Goal: Transaction & Acquisition: Purchase product/service

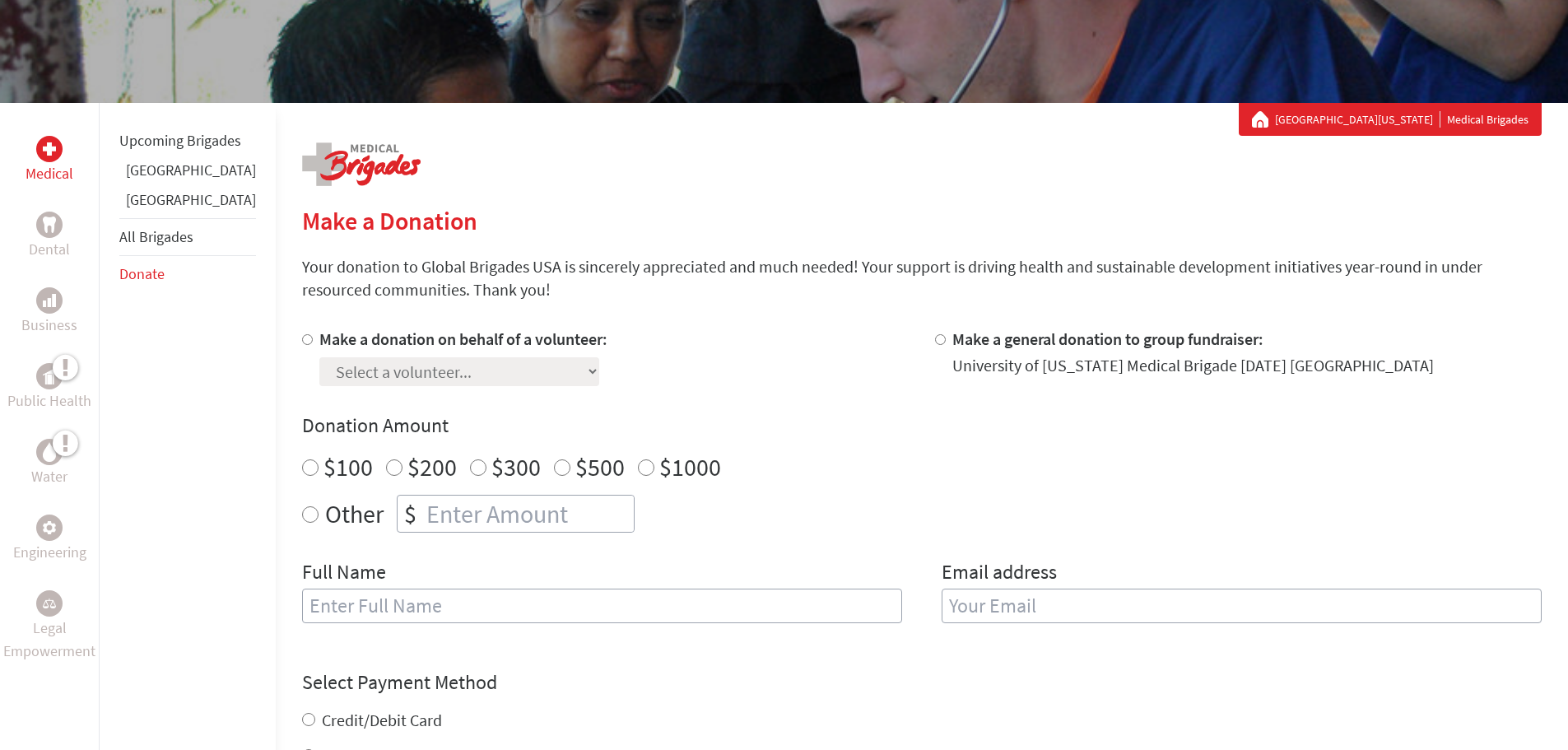
scroll to position [247, 0]
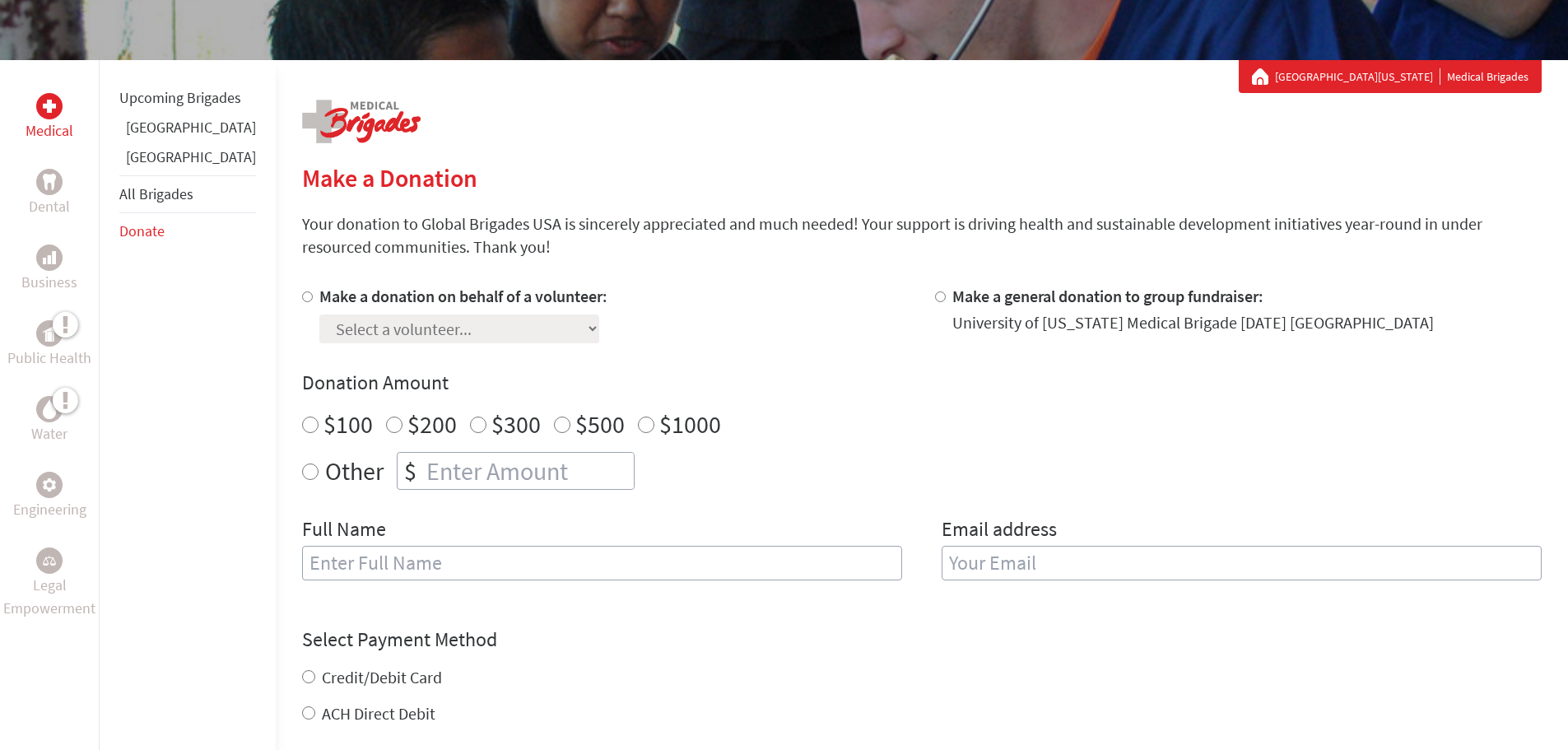
click at [326, 470] on label "Other" at bounding box center [354, 471] width 58 height 38
click at [319, 470] on input "Other" at bounding box center [309, 471] width 16 height 16
radio input "true"
click at [423, 468] on input "number" at bounding box center [529, 471] width 211 height 36
type input "50.00"
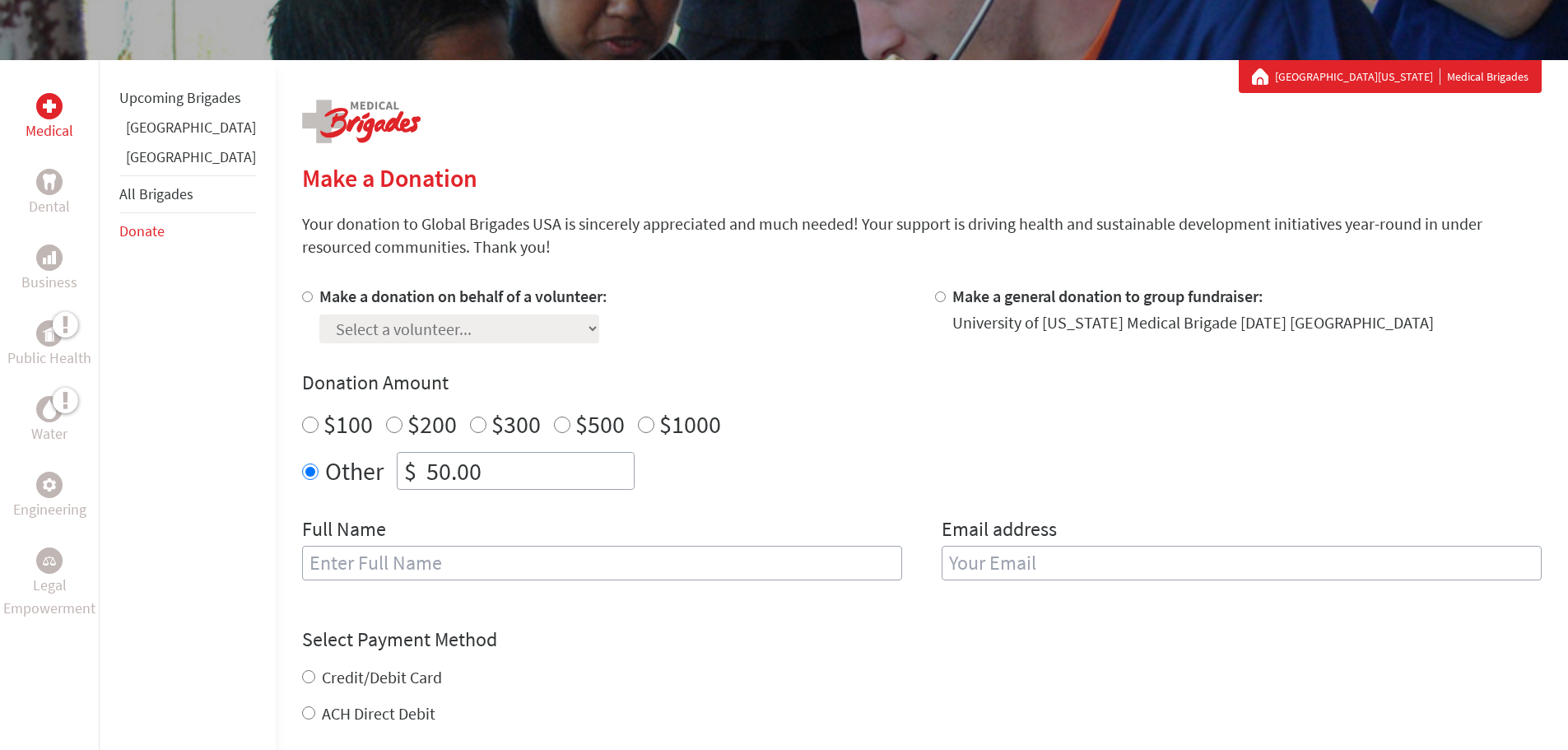
click at [302, 298] on input "Make a donation on behalf of a volunteer:" at bounding box center [307, 296] width 11 height 11
radio input "true"
click at [441, 323] on select "Select a volunteer... [PERSON_NAME] [PERSON_NAME] [PERSON_NAME] Emercin [PERSON…" at bounding box center [459, 329] width 280 height 29
select select "289178A9-58EF-11F0-B8AC-42010A400003"
click at [319, 314] on select "Select a volunteer... [PERSON_NAME] [PERSON_NAME] [PERSON_NAME] Emercin [PERSON…" at bounding box center [459, 329] width 280 height 29
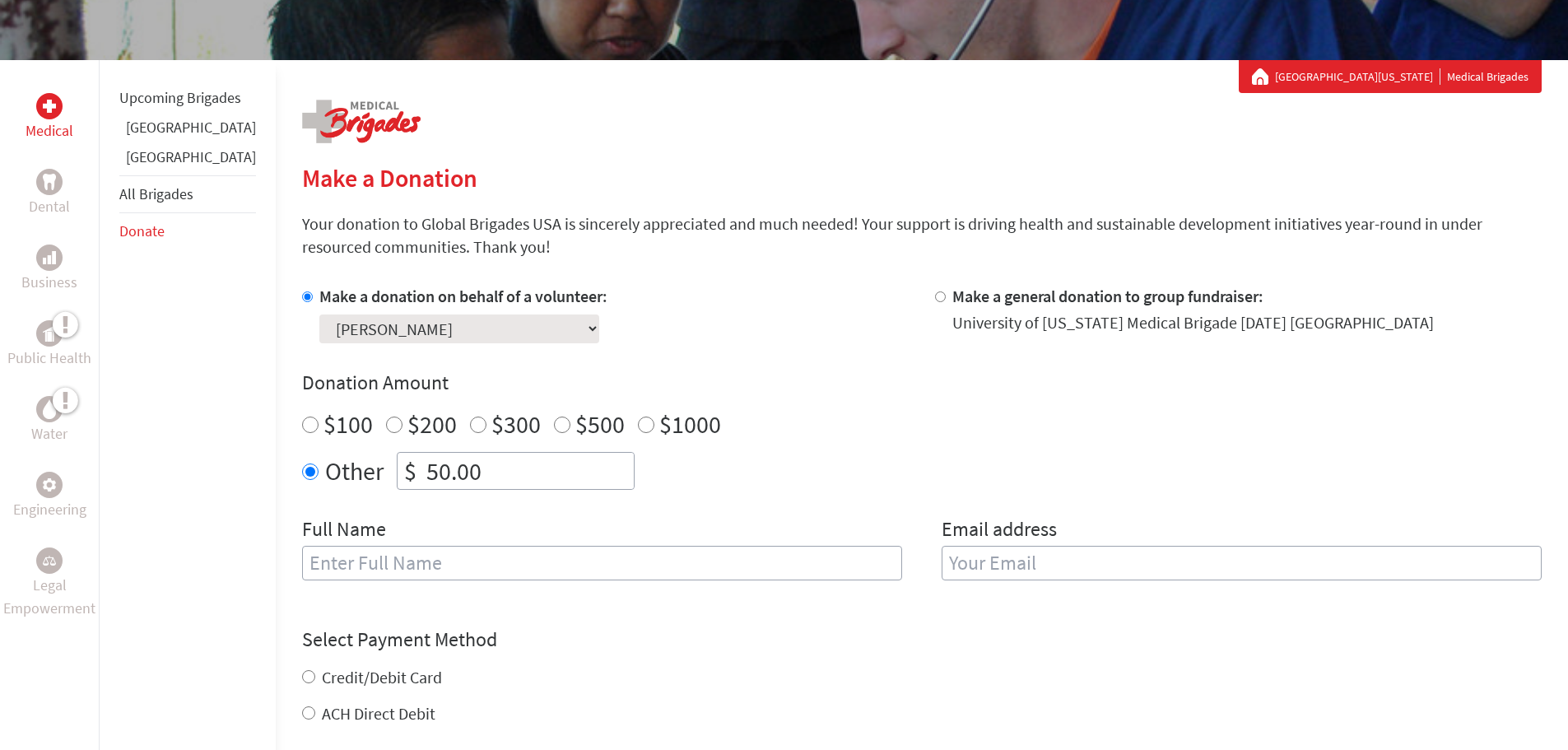
click at [439, 564] on input "text" at bounding box center [602, 563] width 601 height 34
type input "[PERSON_NAME]"
type input "[EMAIL_ADDRESS][DOMAIN_NAME]"
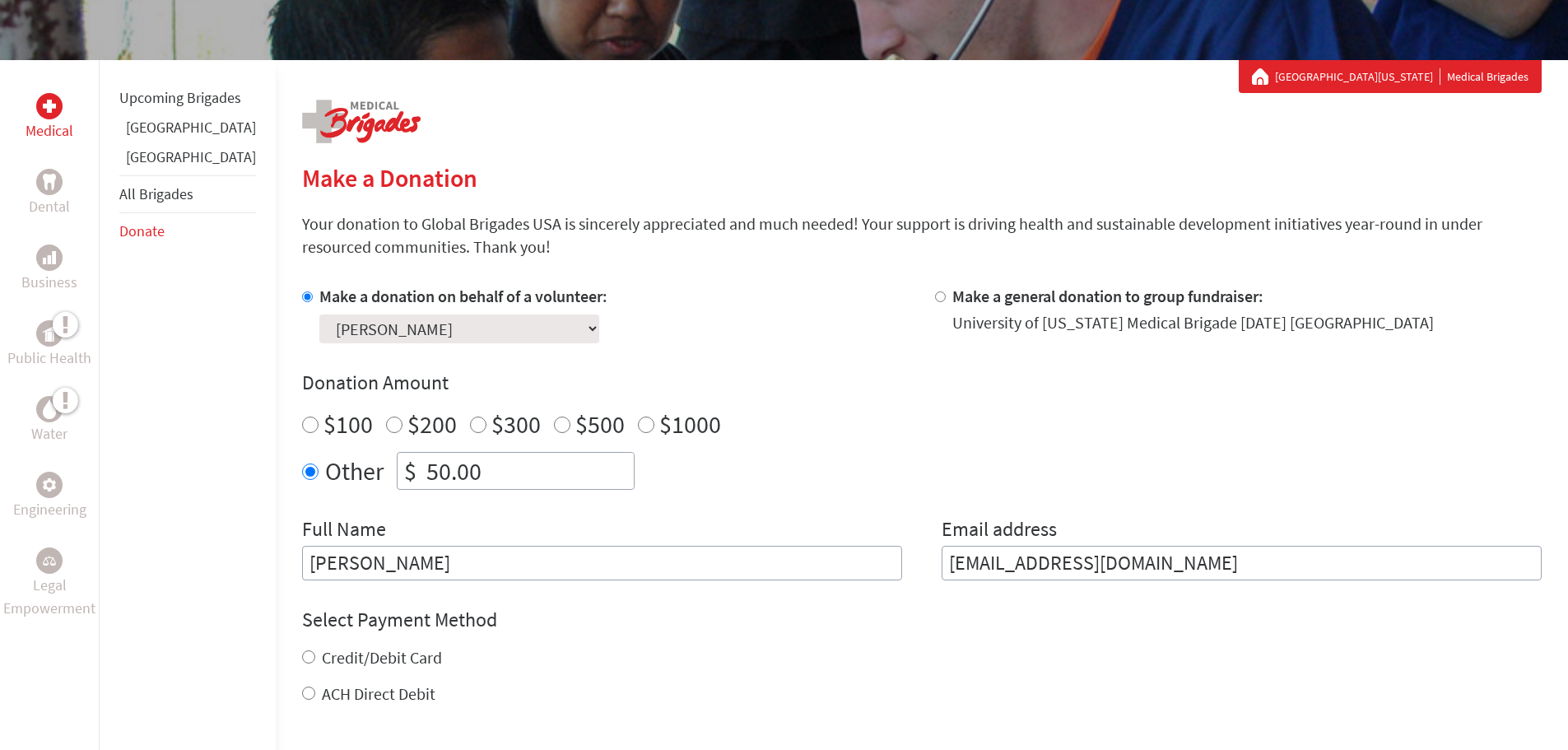
scroll to position [330, 0]
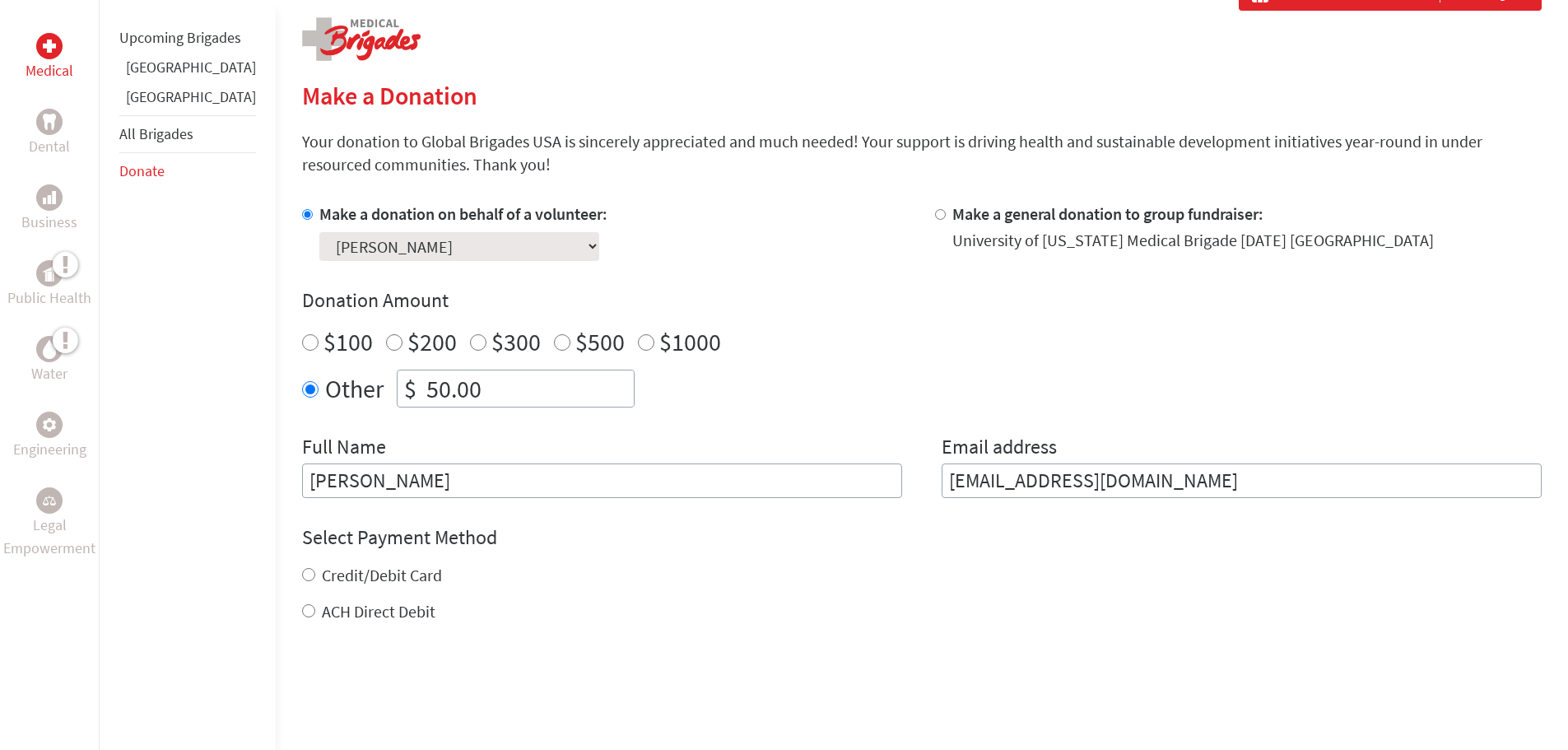
click at [302, 612] on input "ACH Direct Debit" at bounding box center [308, 611] width 13 height 13
radio input "true"
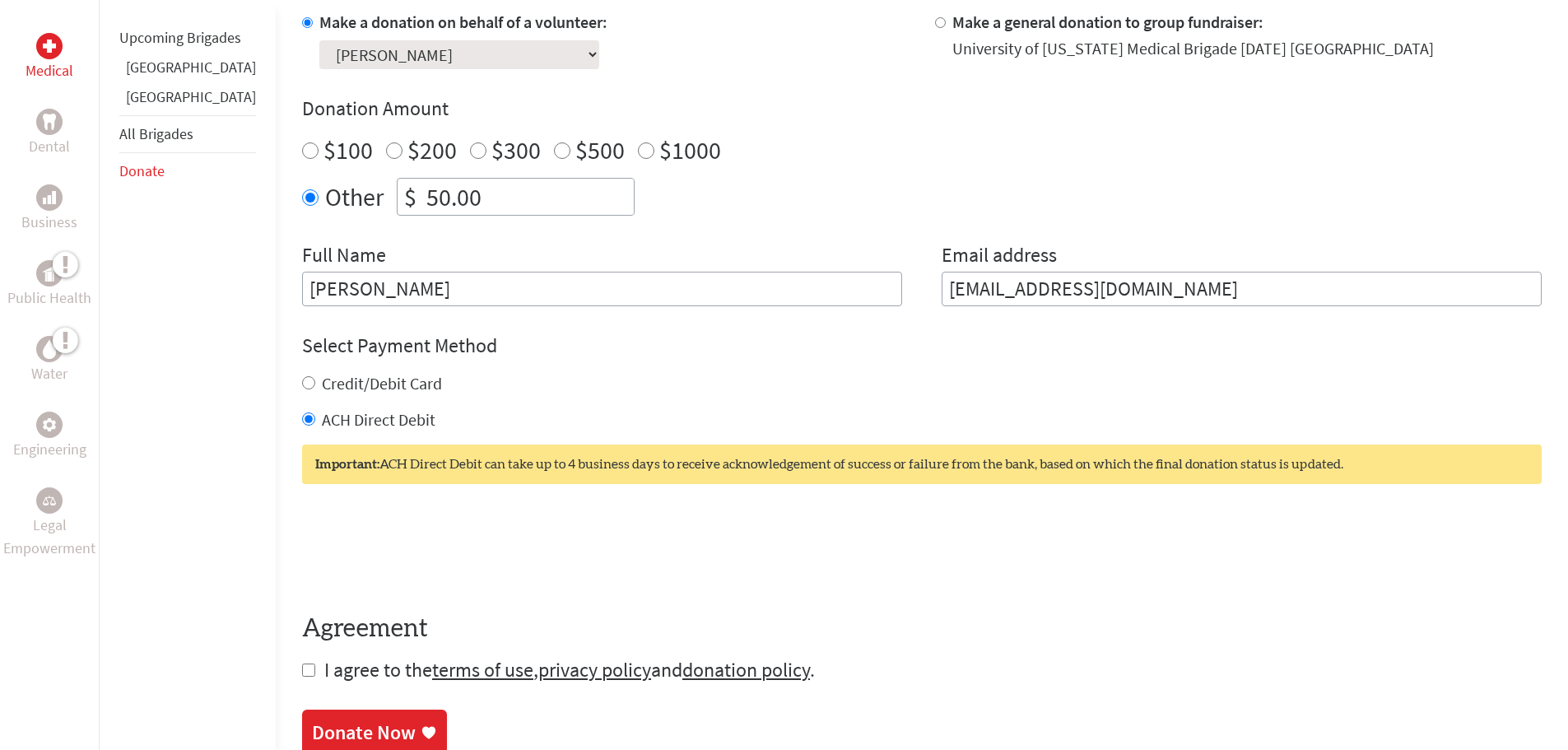
scroll to position [577, 0]
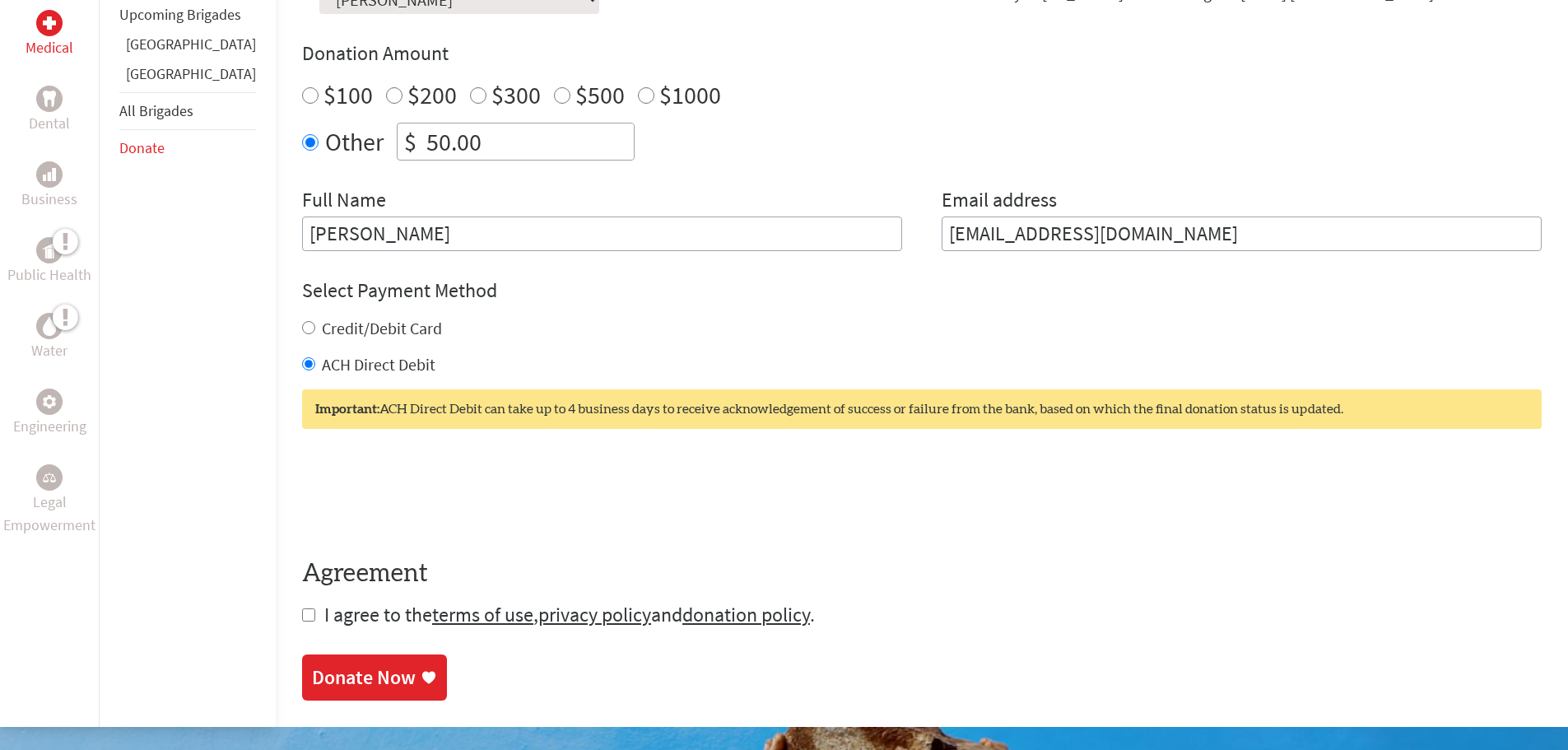
click at [302, 614] on input "checkbox" at bounding box center [308, 615] width 13 height 13
checkbox input "true"
click at [326, 684] on div "Donate Now" at bounding box center [364, 679] width 103 height 27
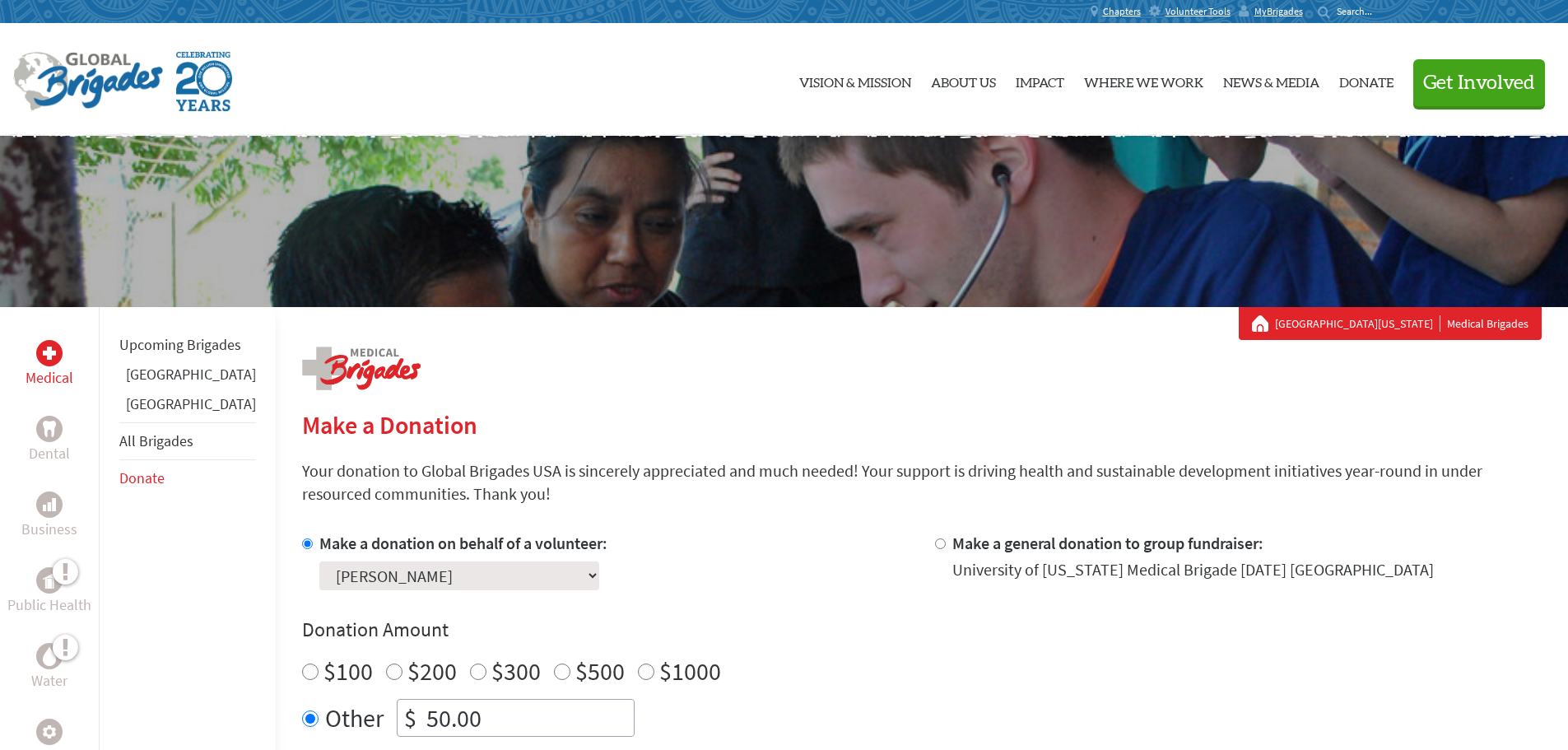
scroll to position [701, 0]
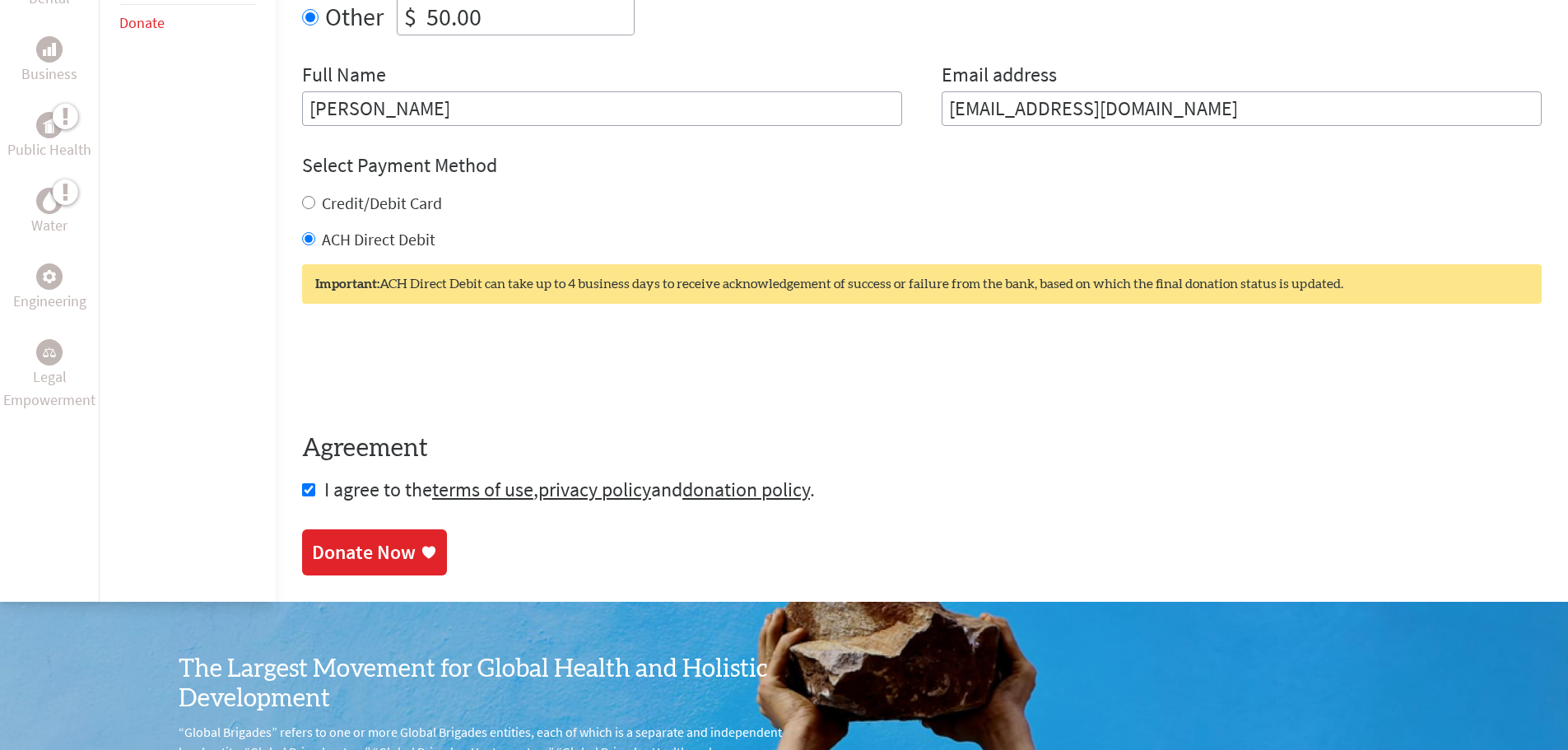
click at [331, 208] on label "Credit/Debit Card" at bounding box center [381, 202] width 120 height 20
click at [315, 208] on input "Credit/Debit Card" at bounding box center [308, 203] width 13 height 13
radio input "true"
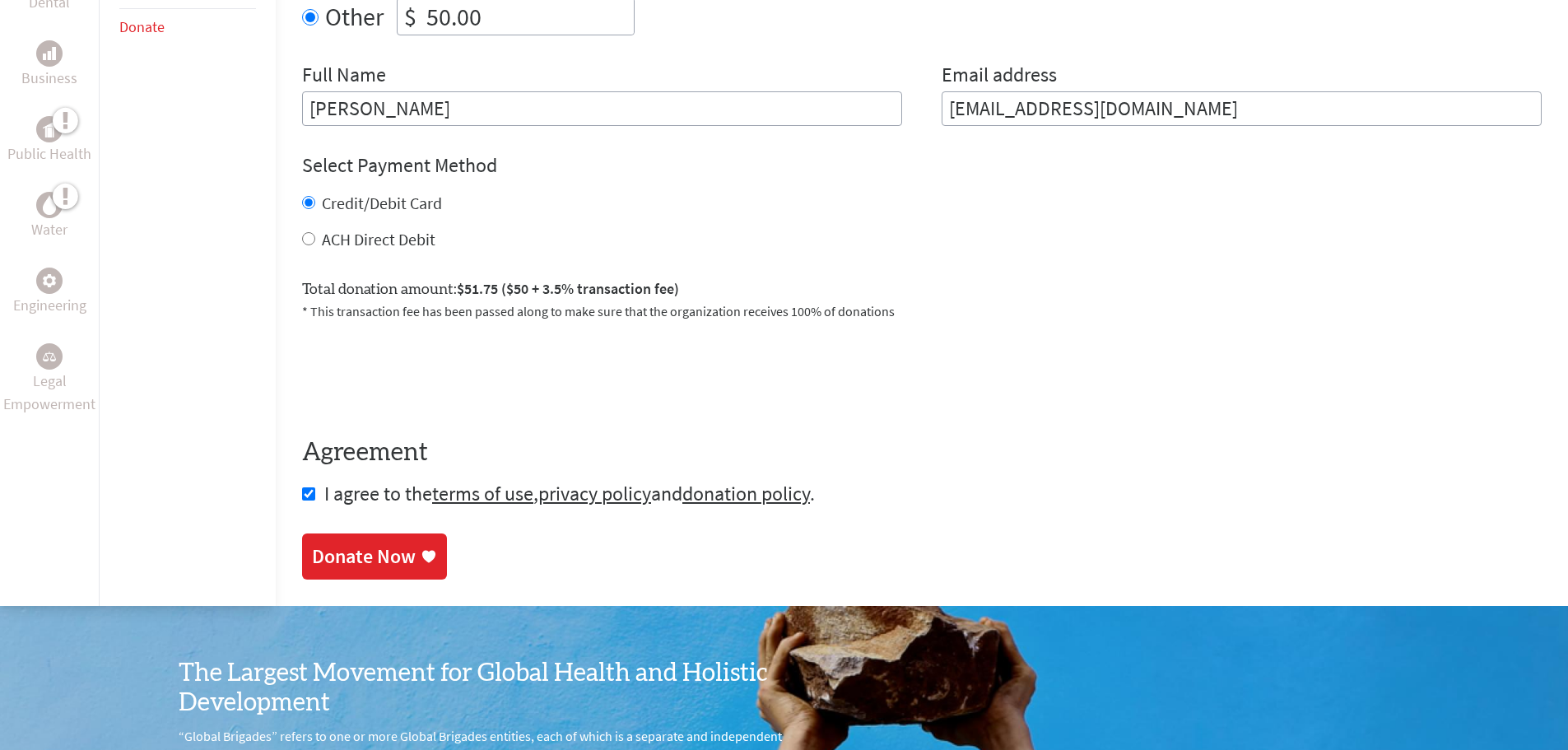
click at [326, 564] on div "Donate Now" at bounding box center [364, 557] width 103 height 27
